Goal: Transaction & Acquisition: Purchase product/service

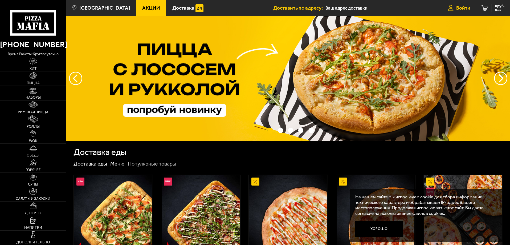
click at [460, 7] on span "Войти" at bounding box center [463, 7] width 14 height 5
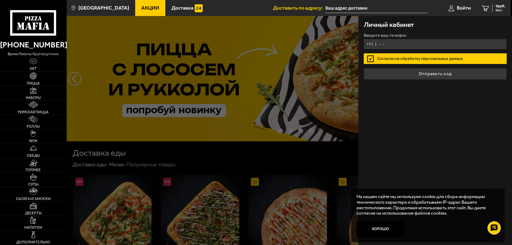
click at [387, 45] on input "+7 ( ) - -" at bounding box center [434, 44] width 143 height 10
click at [387, 44] on input "+7 ( ) - -" at bounding box center [434, 44] width 143 height 10
click at [390, 44] on input "+7 ( ) - -" at bounding box center [434, 44] width 143 height 10
click at [393, 44] on input "+7 ( ) - -" at bounding box center [434, 44] width 143 height 10
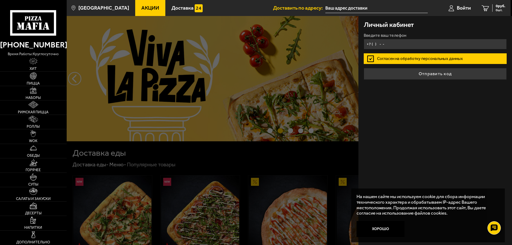
click at [393, 44] on input "+7 ( ) - -" at bounding box center [434, 44] width 143 height 10
click at [394, 44] on input "+7 ( ) - -" at bounding box center [434, 44] width 143 height 10
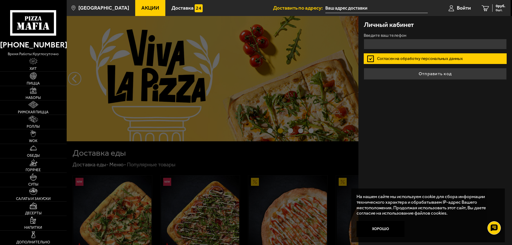
click at [391, 86] on div "Личный кабинет Введите ваш телефон [PERSON_NAME] на обработку персональных данн…" at bounding box center [434, 130] width 153 height 229
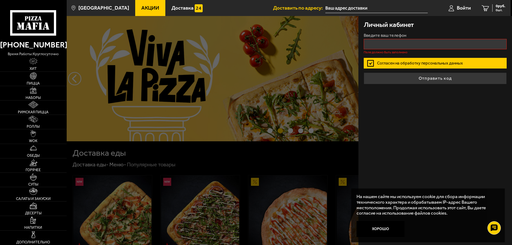
click at [374, 37] on label "Введите ваш телефон" at bounding box center [434, 35] width 143 height 4
click at [374, 39] on input "Введите ваш телефон" at bounding box center [434, 44] width 143 height 10
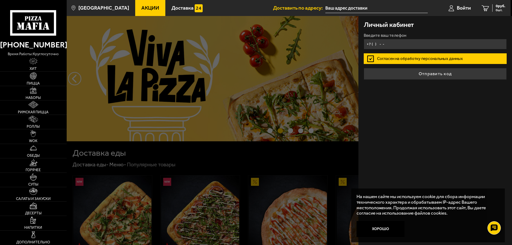
click at [377, 45] on input "+7 ( ) - -" at bounding box center [434, 44] width 143 height 10
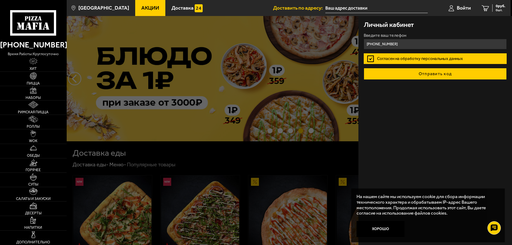
type input "[PHONE_NUMBER]"
click at [447, 72] on button "Отправить код" at bounding box center [434, 74] width 143 height 12
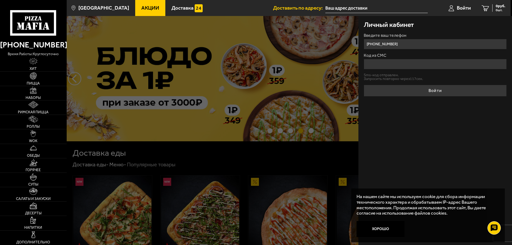
click at [398, 66] on input "Код из СМС" at bounding box center [434, 64] width 143 height 10
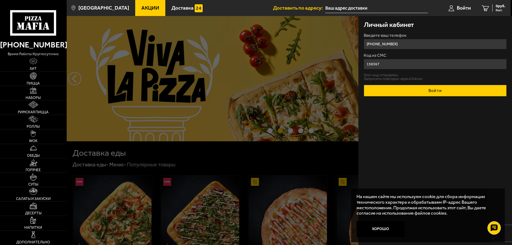
type input "158367"
click at [432, 90] on button "Войти" at bounding box center [434, 91] width 143 height 12
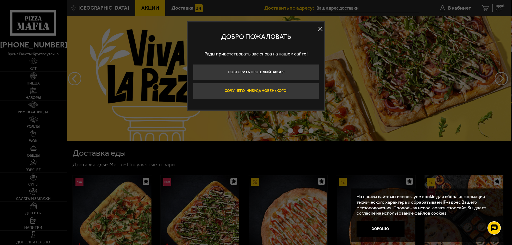
click at [258, 92] on button "Хочу чего-нибудь новенького!" at bounding box center [256, 91] width 126 height 16
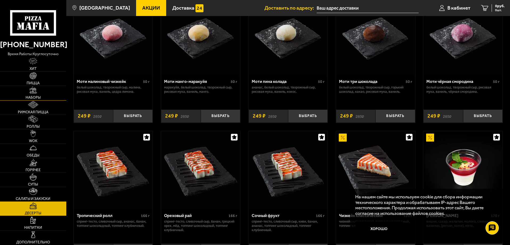
scroll to position [53, 0]
click at [38, 95] on link "Наборы" at bounding box center [33, 93] width 66 height 14
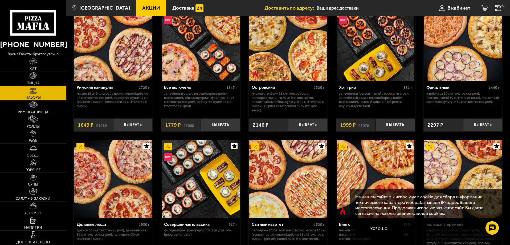
scroll to position [529, 0]
